Goal: Transaction & Acquisition: Purchase product/service

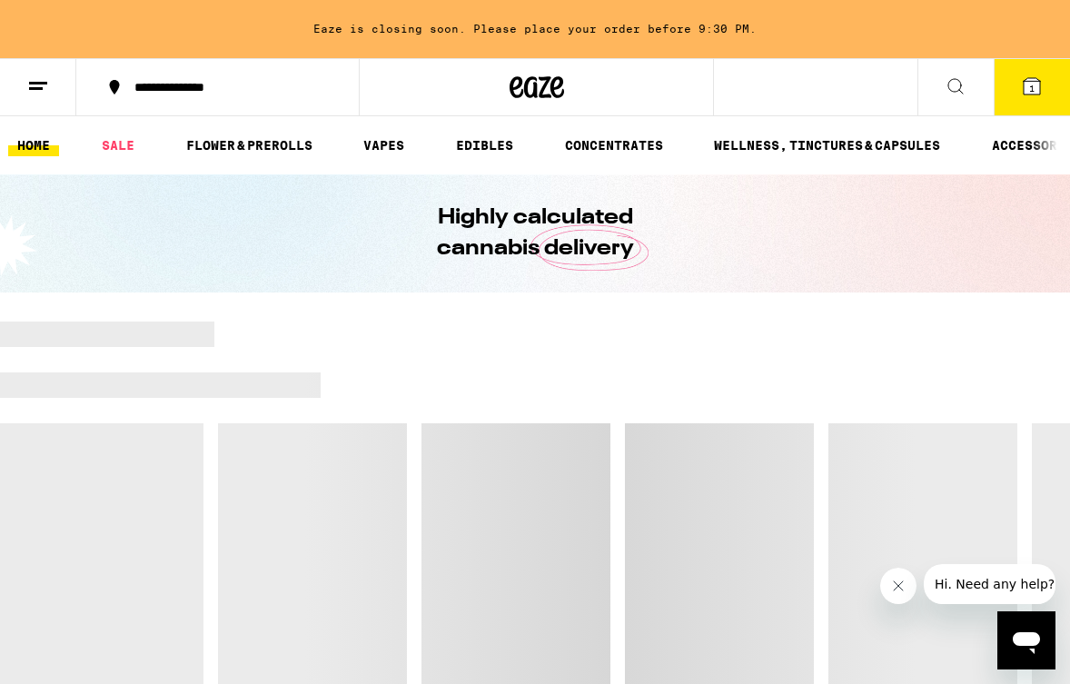
click at [1010, 95] on button "1" at bounding box center [1032, 87] width 76 height 56
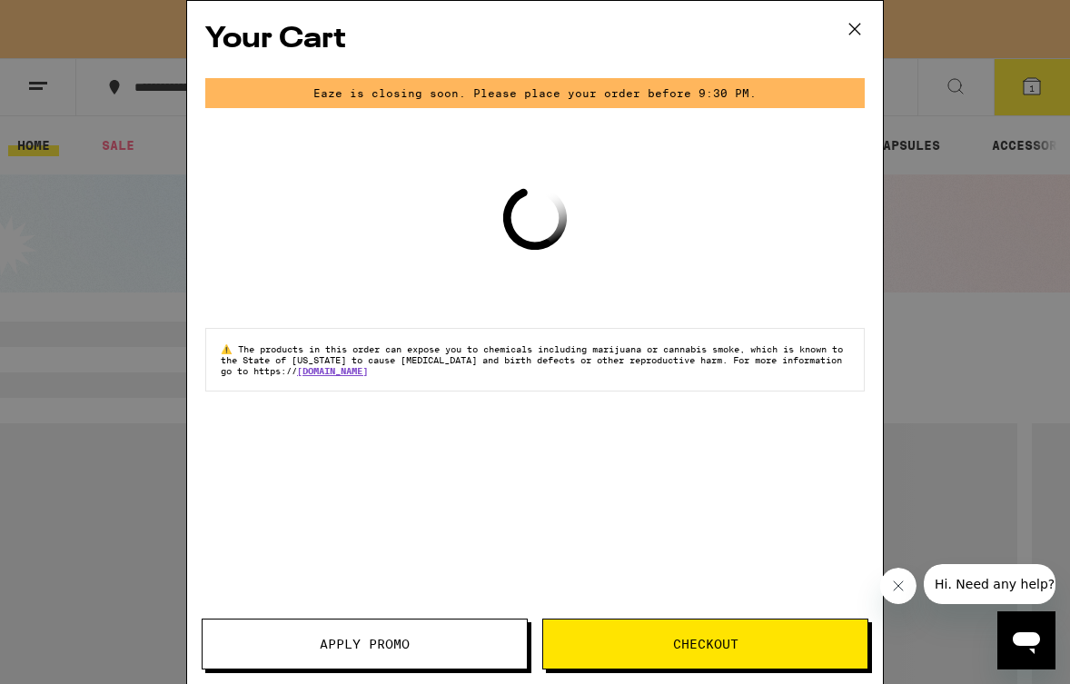
click at [896, 233] on div "Your Cart Eaze is closing soon. Please place your order before 9:30 PM. Loading…" at bounding box center [535, 342] width 1070 height 684
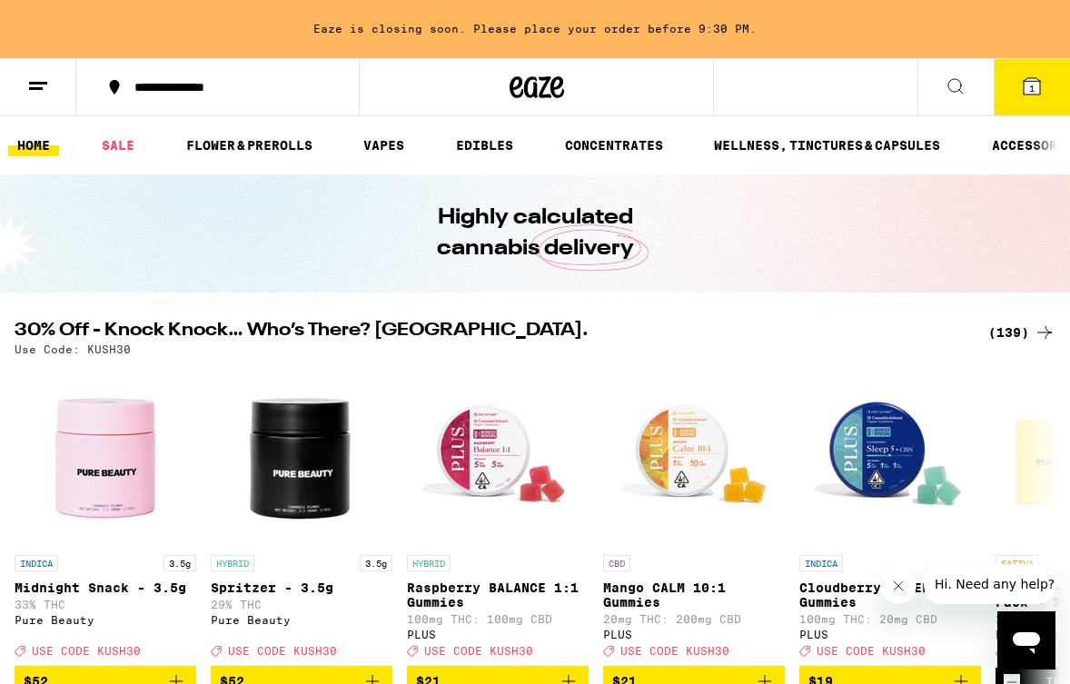
click at [1047, 117] on div at bounding box center [1051, 145] width 38 height 58
click at [1026, 93] on icon at bounding box center [1032, 86] width 16 height 16
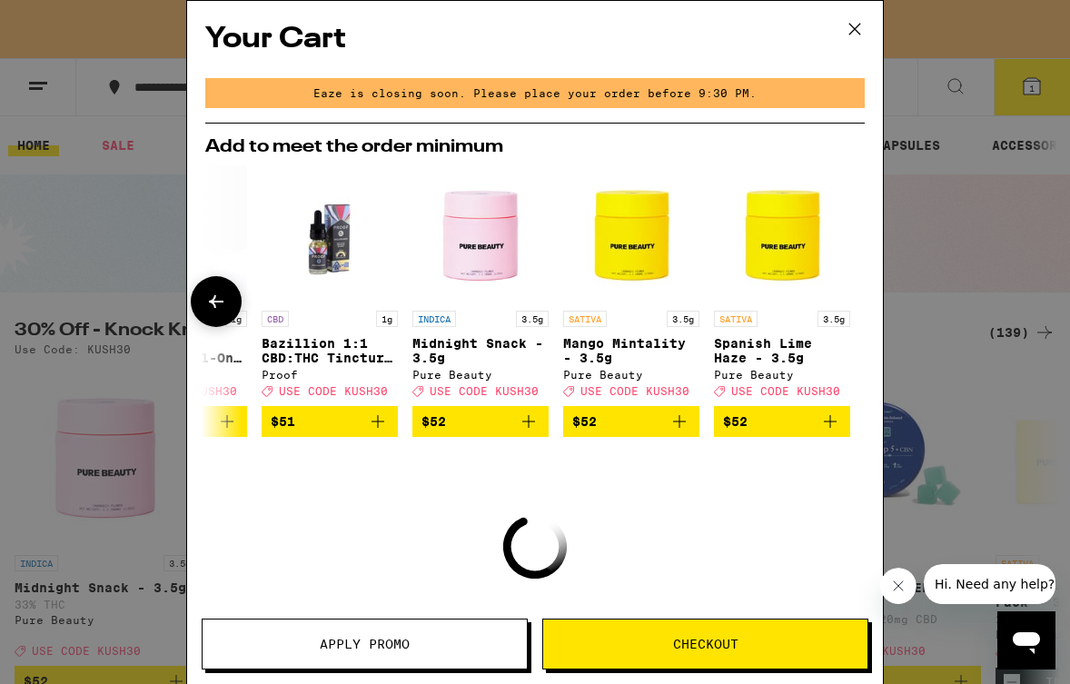
scroll to position [0, 849]
click at [660, 425] on span "$52" at bounding box center [631, 422] width 118 height 22
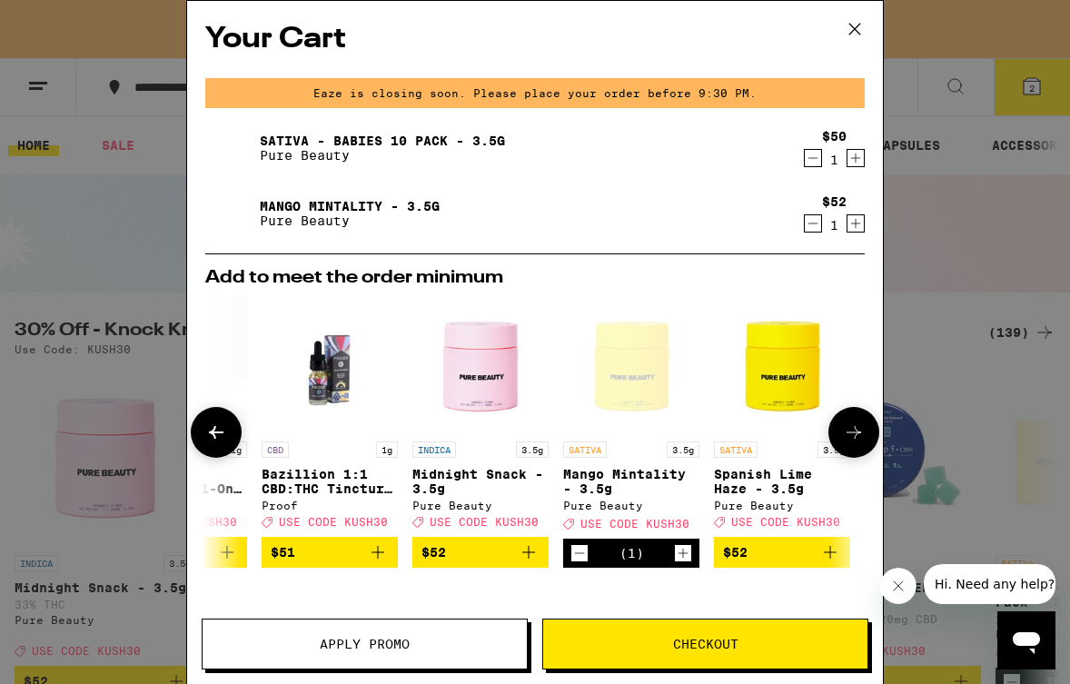
scroll to position [0, 741]
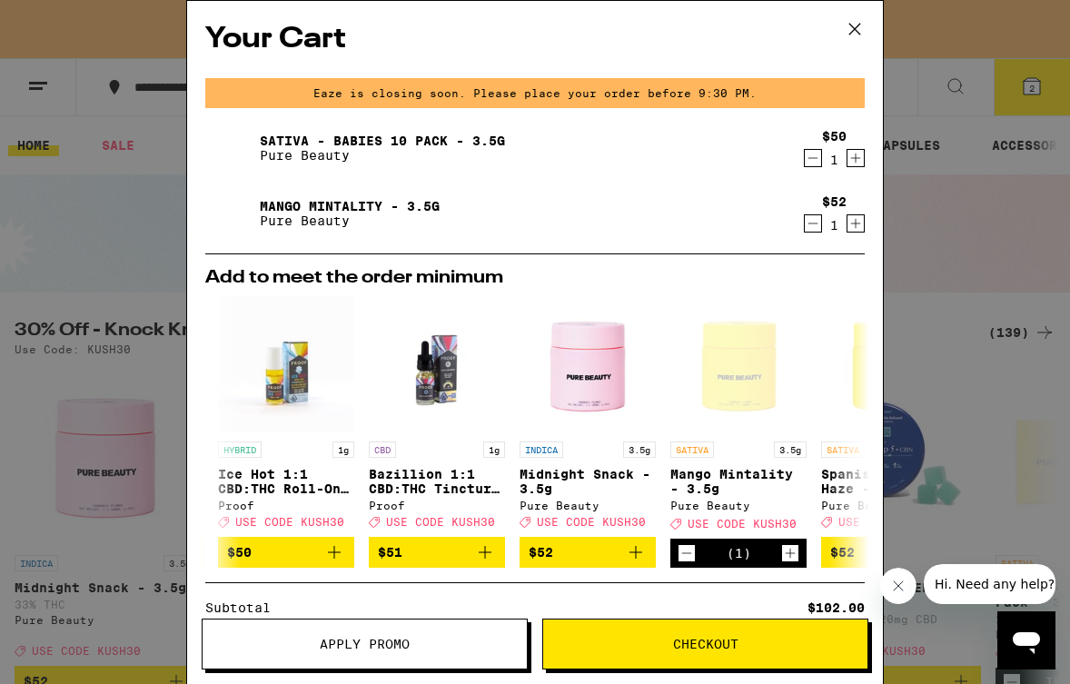
click at [811, 224] on icon "Decrement" at bounding box center [813, 224] width 16 height 22
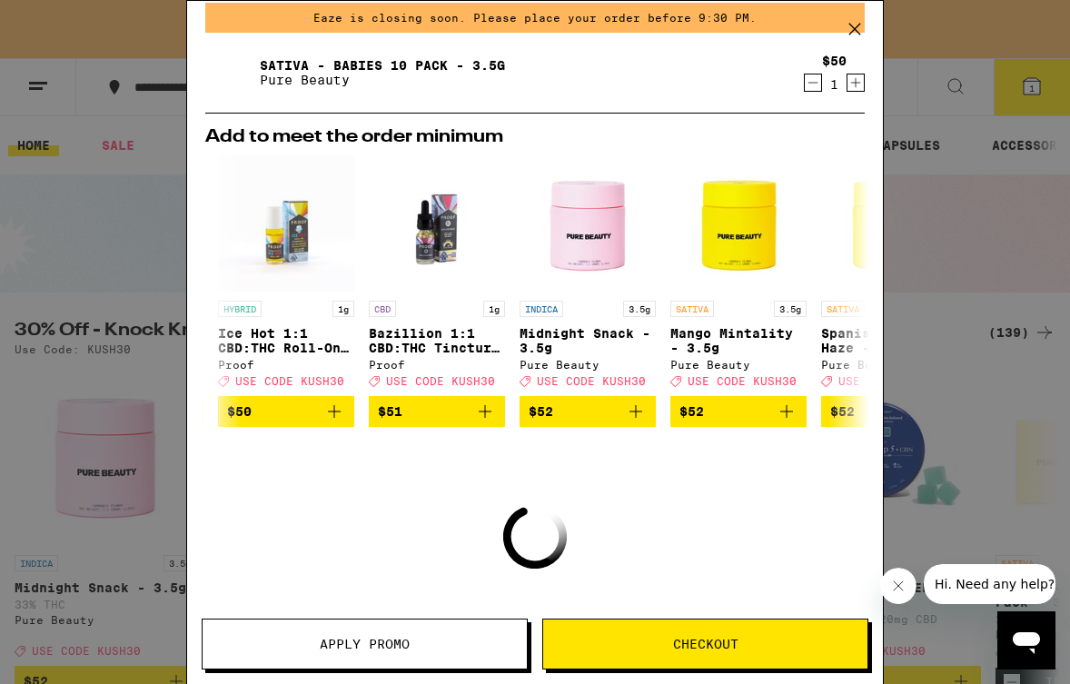
scroll to position [79, 0]
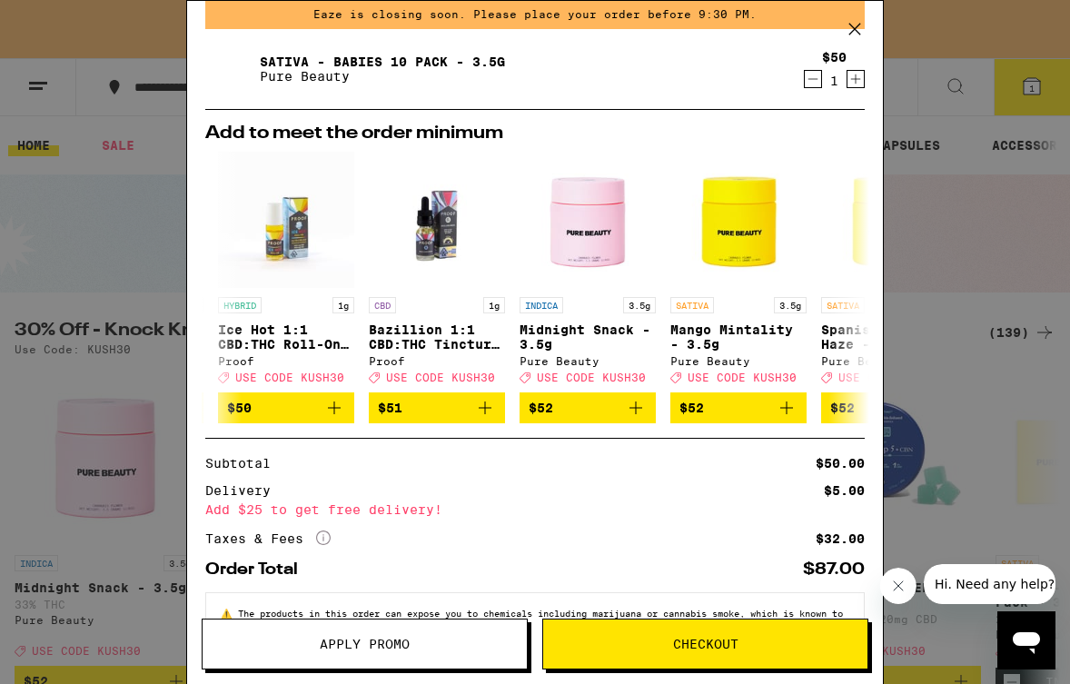
click at [682, 645] on span "Checkout" at bounding box center [705, 644] width 65 height 13
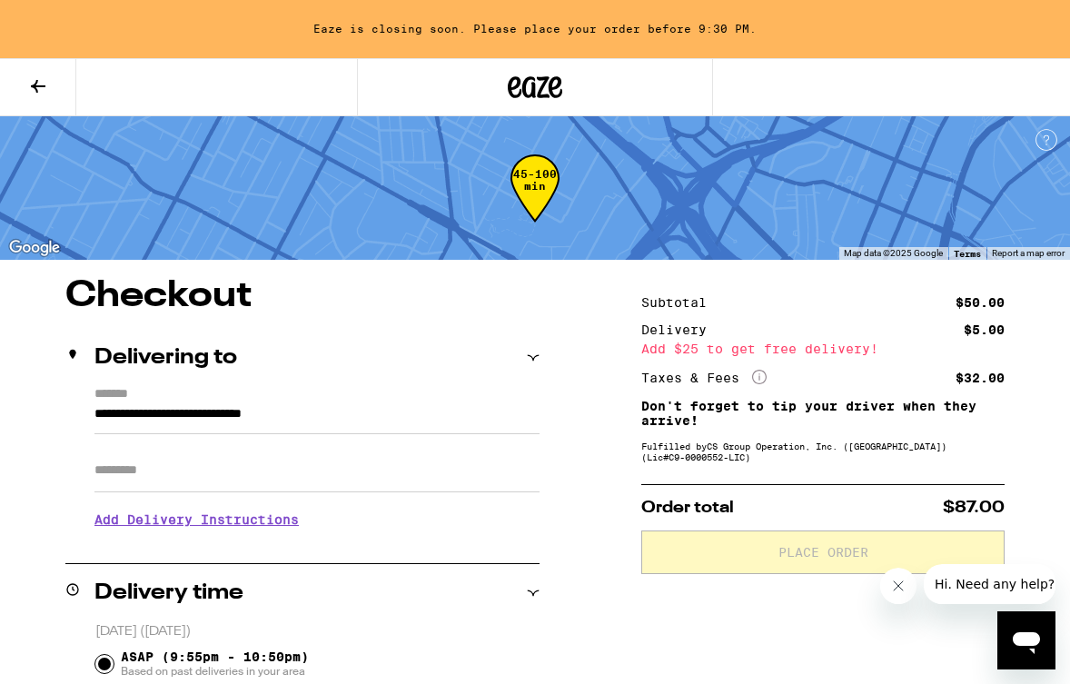
click at [122, 466] on input "Apt/Suite" at bounding box center [317, 471] width 445 height 44
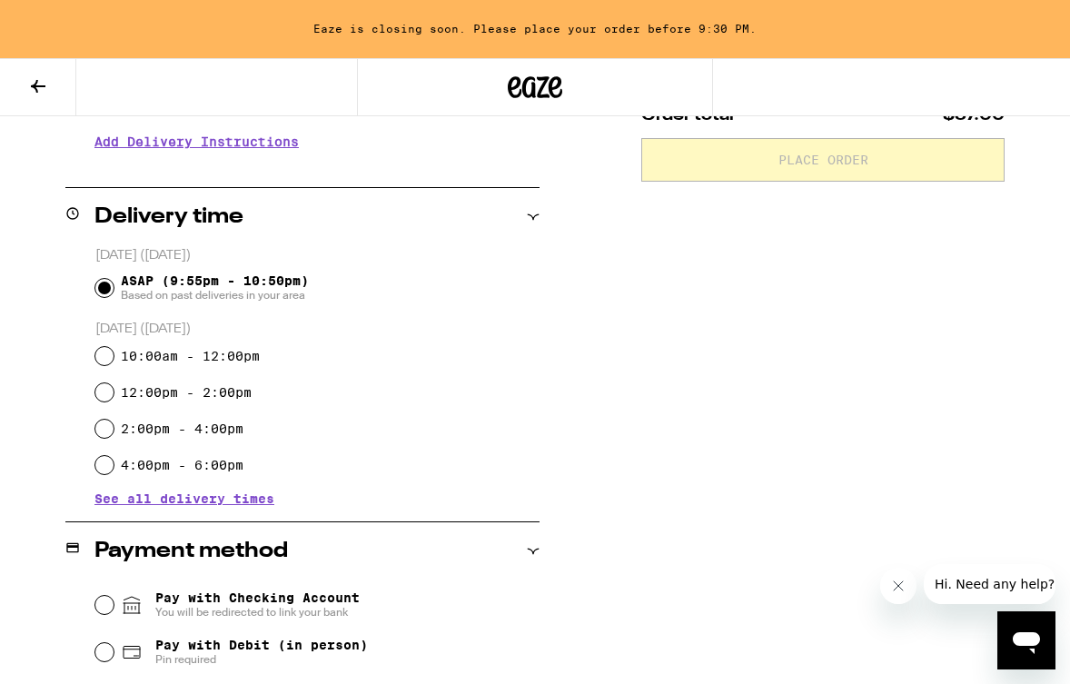
scroll to position [426, 0]
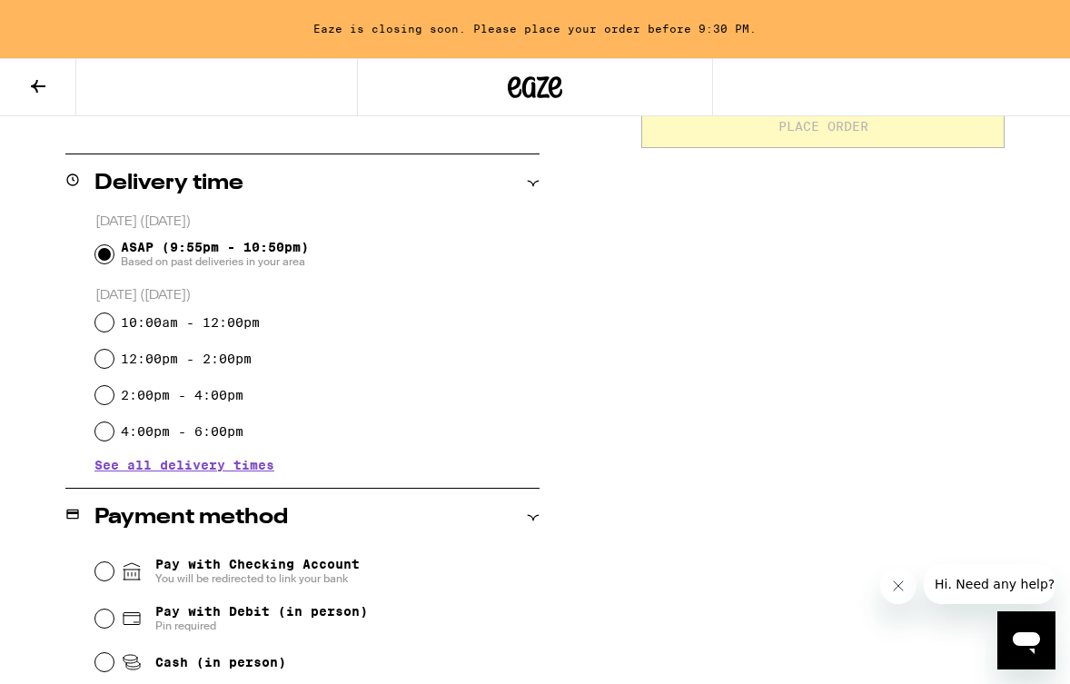
type input "***"
click at [209, 612] on span "Pay with Debit (in person)" at bounding box center [261, 611] width 213 height 15
click at [114, 612] on input "Pay with Debit (in person) Pin required" at bounding box center [104, 619] width 18 height 18
radio input "true"
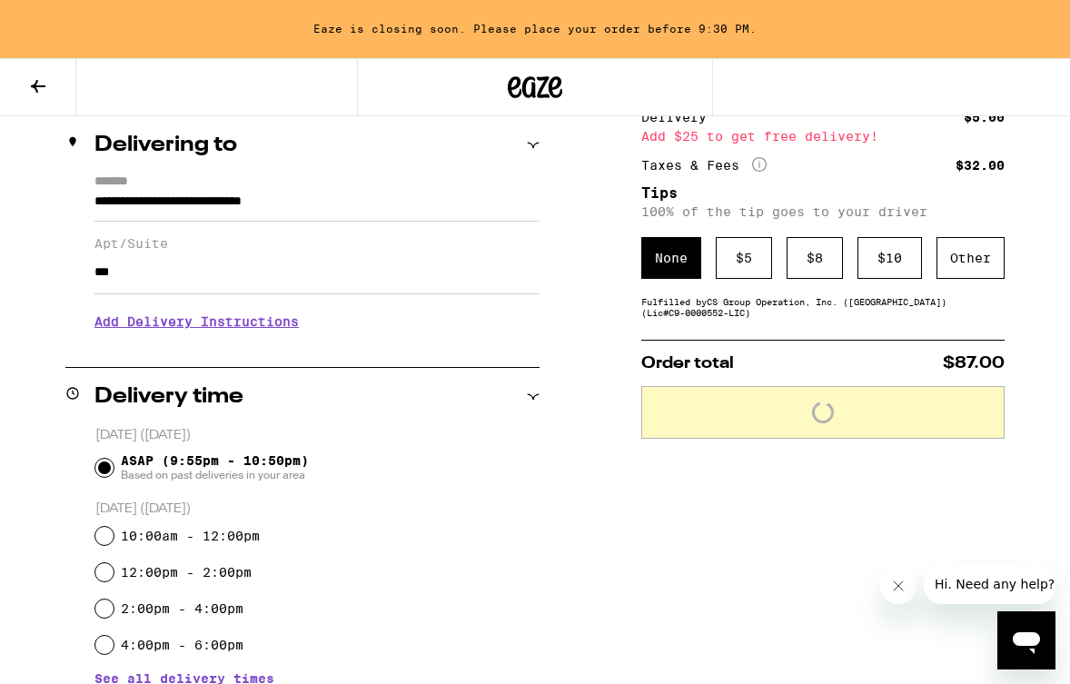
scroll to position [131, 0]
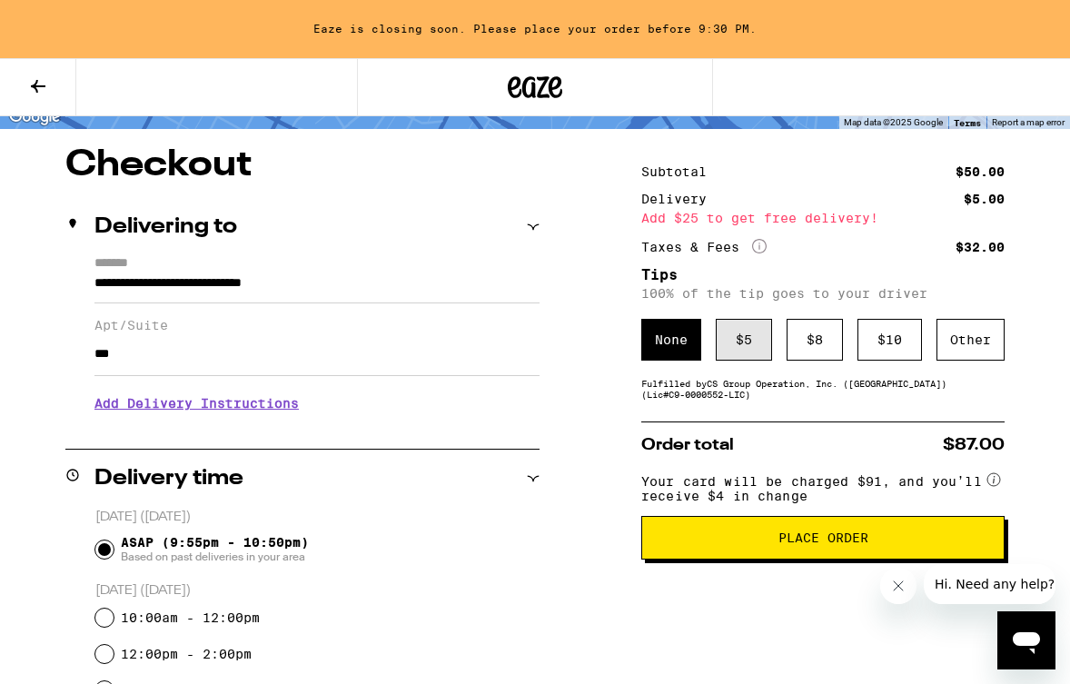
click at [738, 327] on div "$ 5" at bounding box center [744, 340] width 56 height 42
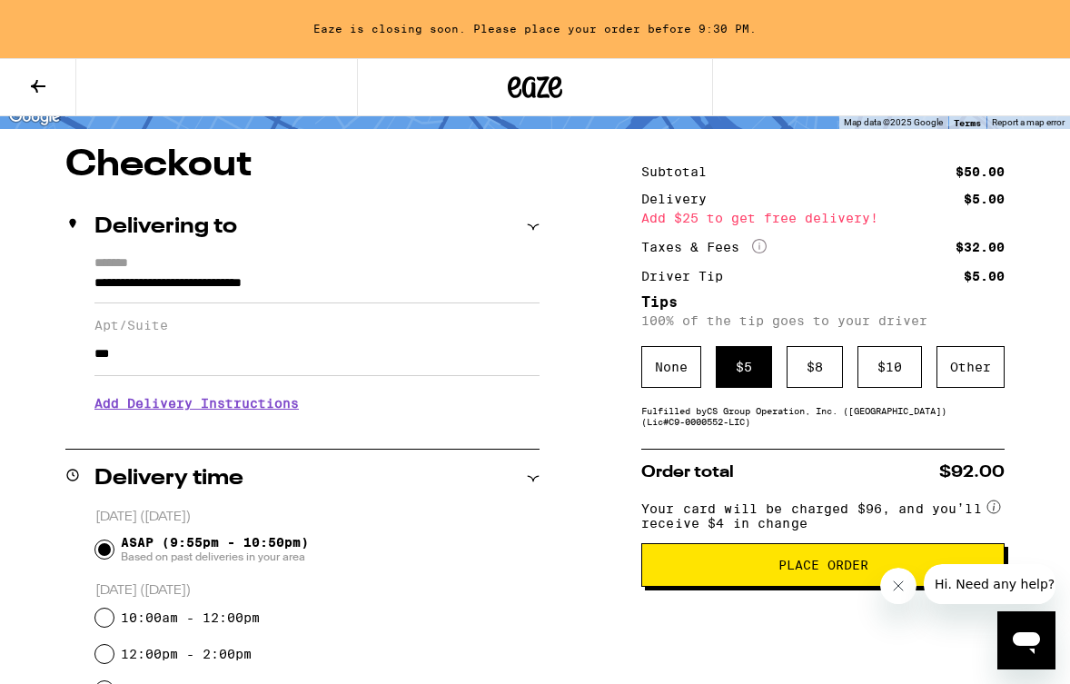
click at [799, 572] on span "Place Order" at bounding box center [824, 565] width 90 height 13
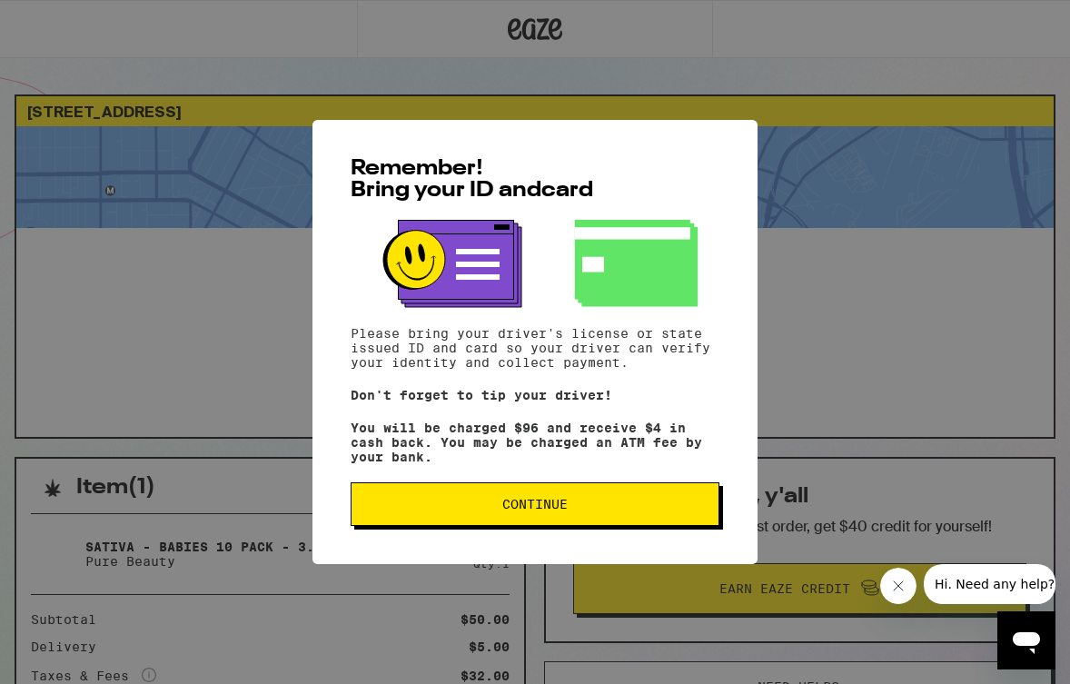
click at [597, 487] on div "Remember! Bring your ID and card Please bring your driver's license or state is…" at bounding box center [535, 342] width 445 height 444
click at [597, 501] on button "Continue" at bounding box center [535, 505] width 369 height 44
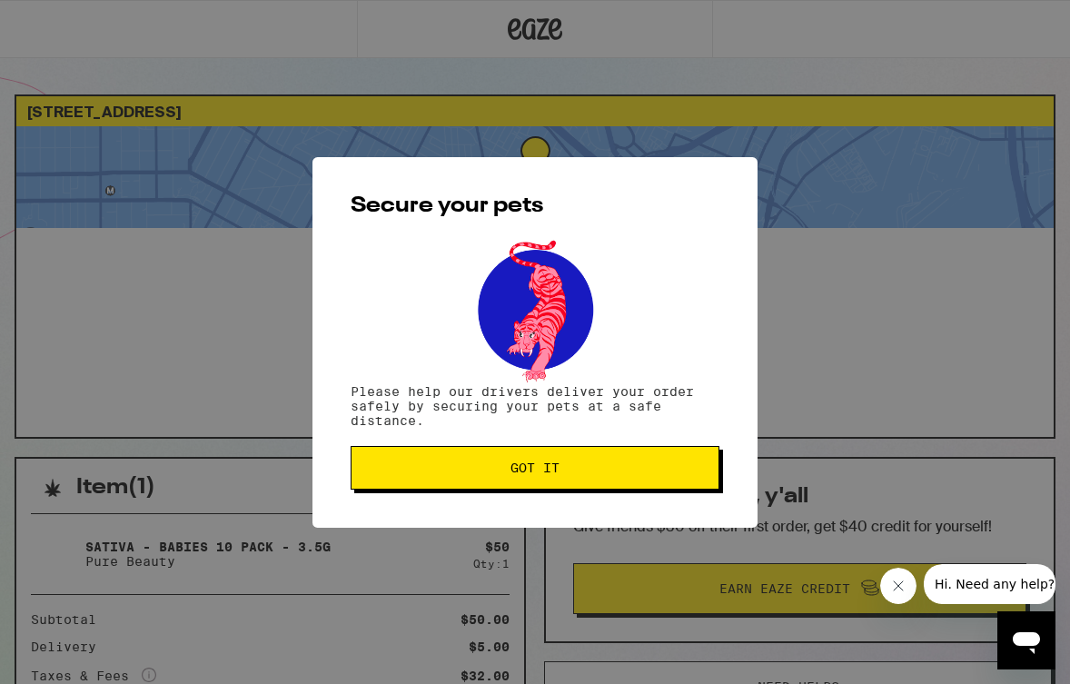
click at [581, 468] on span "Got it" at bounding box center [535, 468] width 338 height 13
